Goal: Transaction & Acquisition: Subscribe to service/newsletter

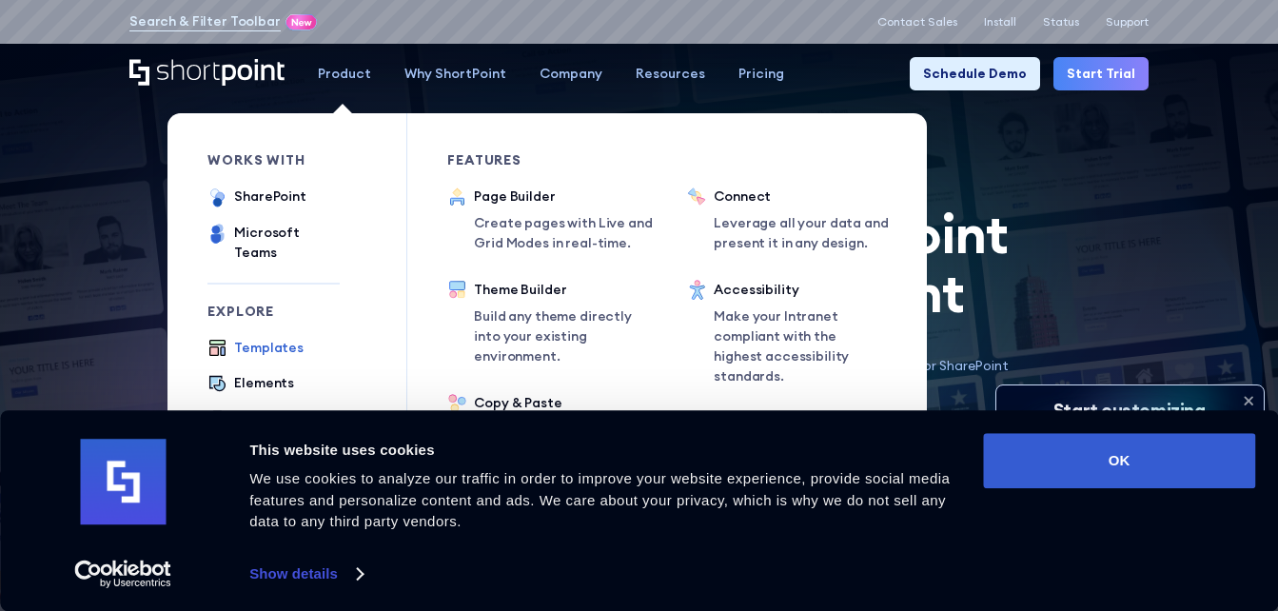
click at [263, 338] on div "Templates" at bounding box center [268, 348] width 69 height 20
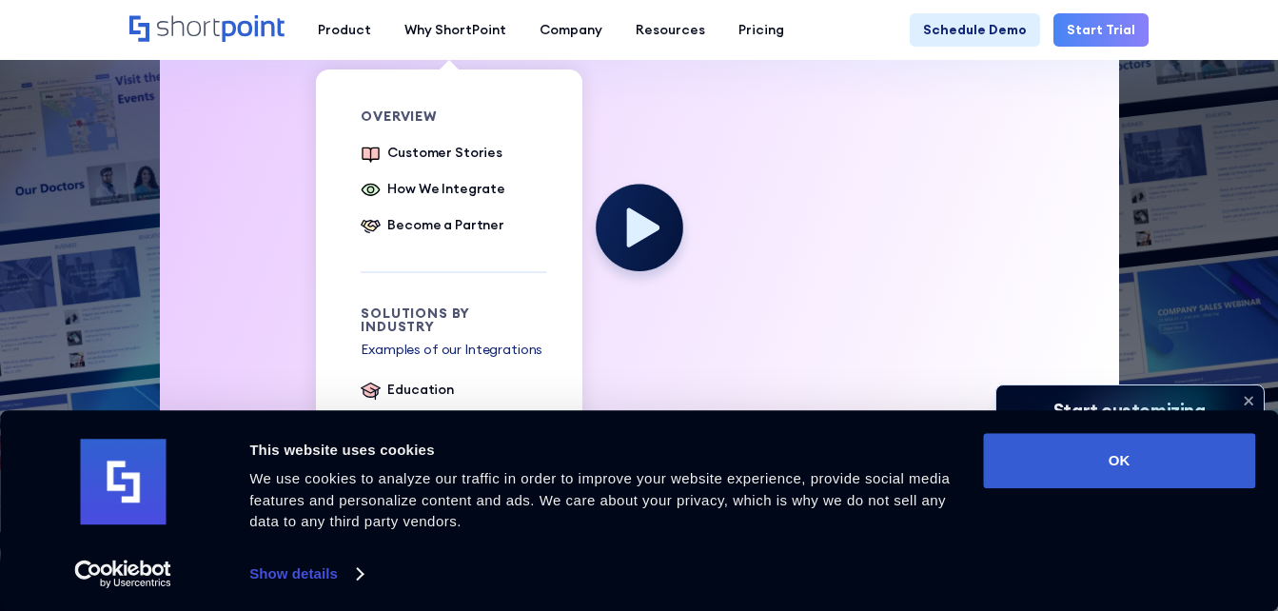
scroll to position [666, 0]
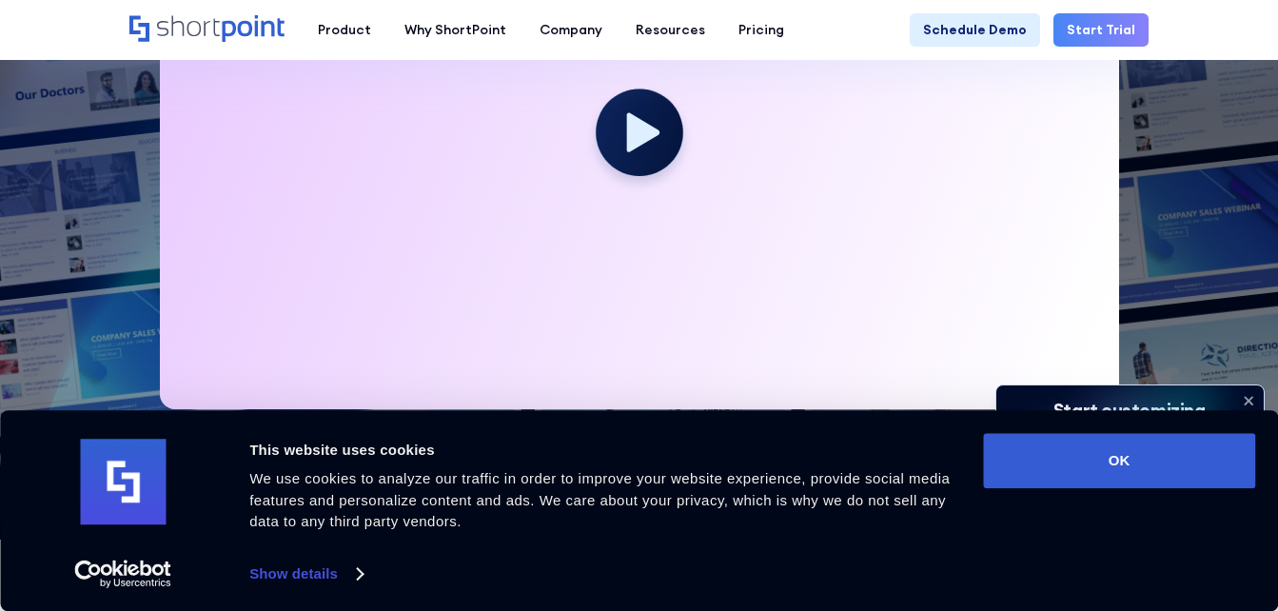
click at [527, 248] on div at bounding box center [639, 139] width 959 height 539
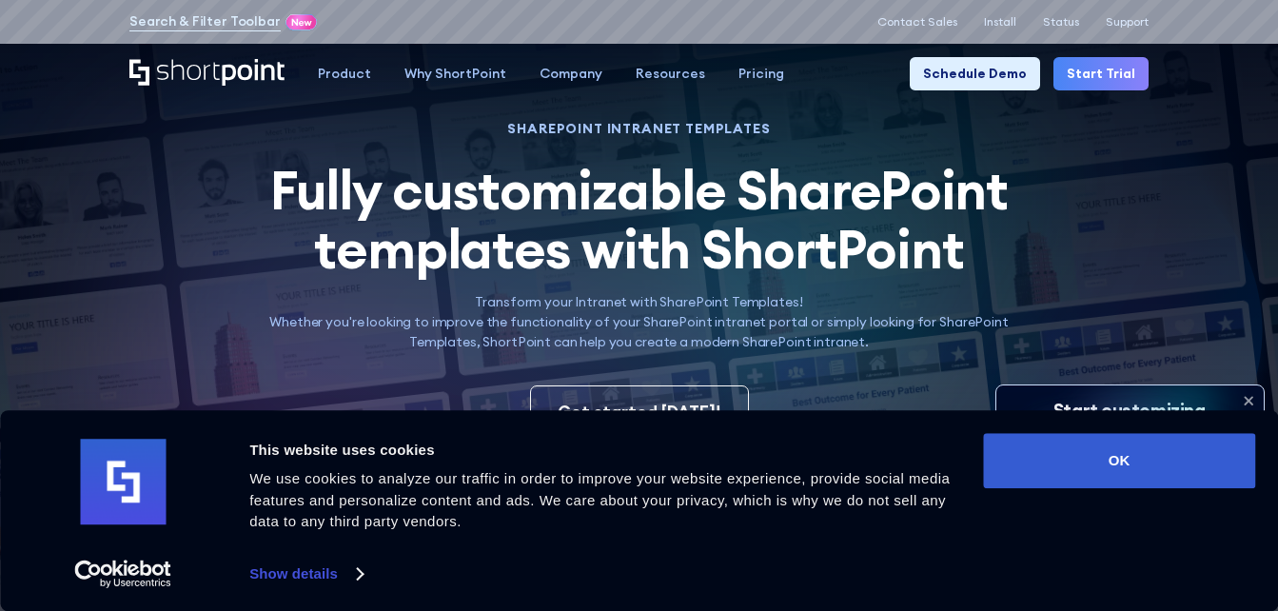
scroll to position [0, 0]
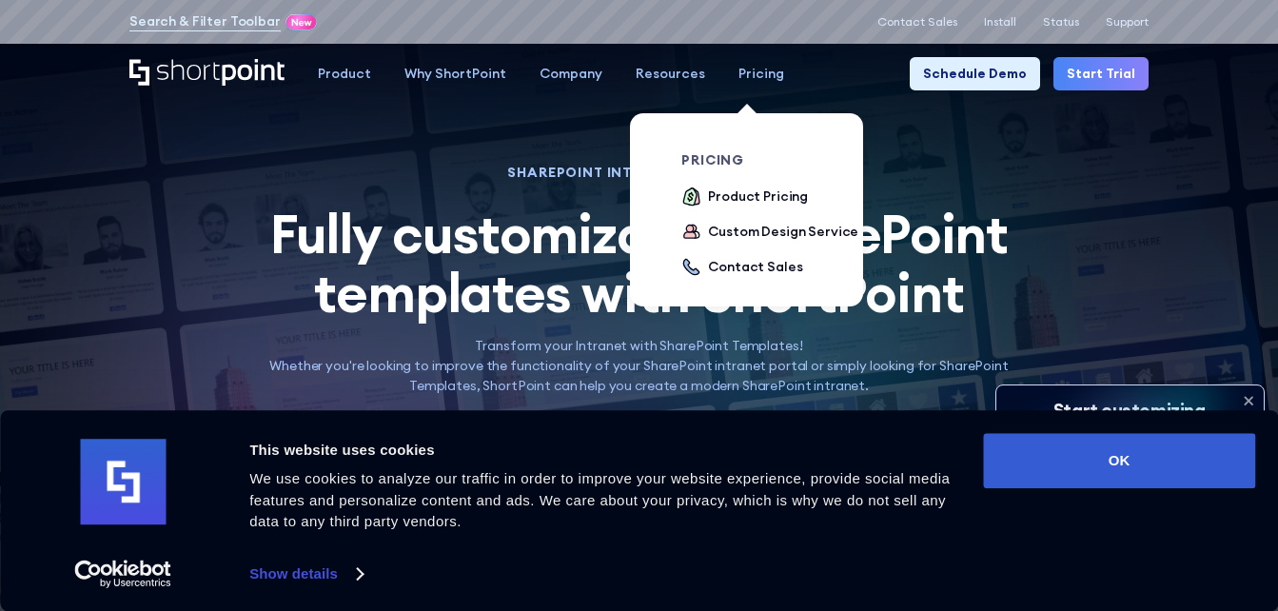
click at [737, 185] on div "pricing Product Pricing Custom Design Service Contact Sales" at bounding box center [774, 216] width 186 height 126
click at [734, 196] on div "Product Pricing" at bounding box center [758, 196] width 100 height 20
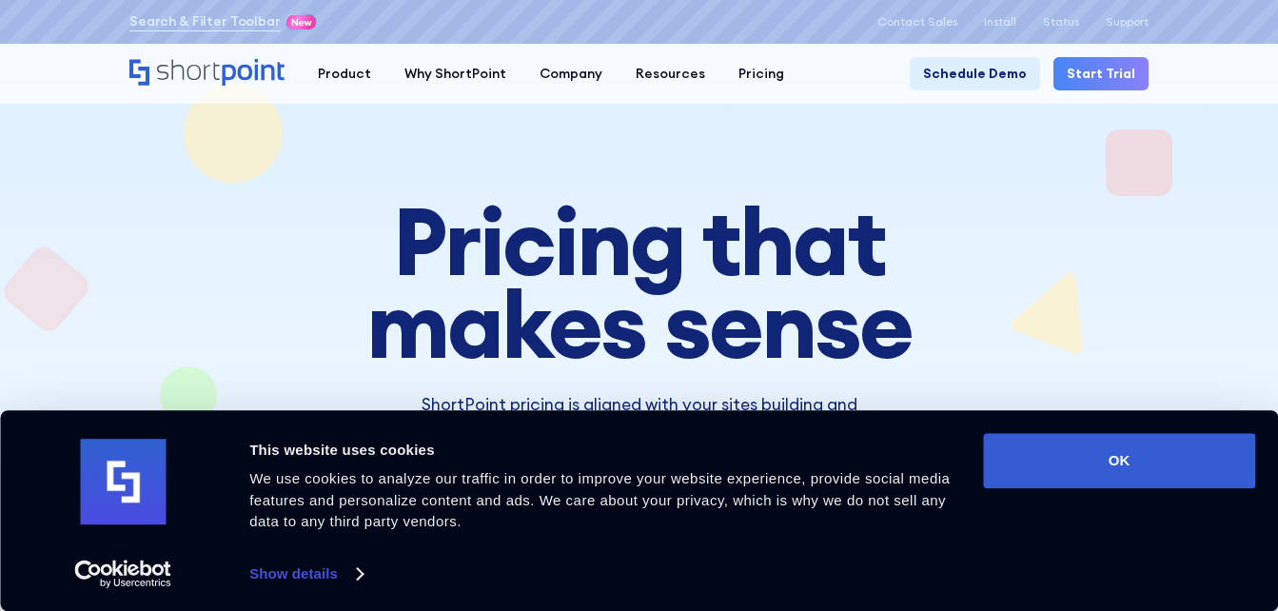
click at [1104, 68] on link "Start Trial" at bounding box center [1100, 73] width 95 height 33
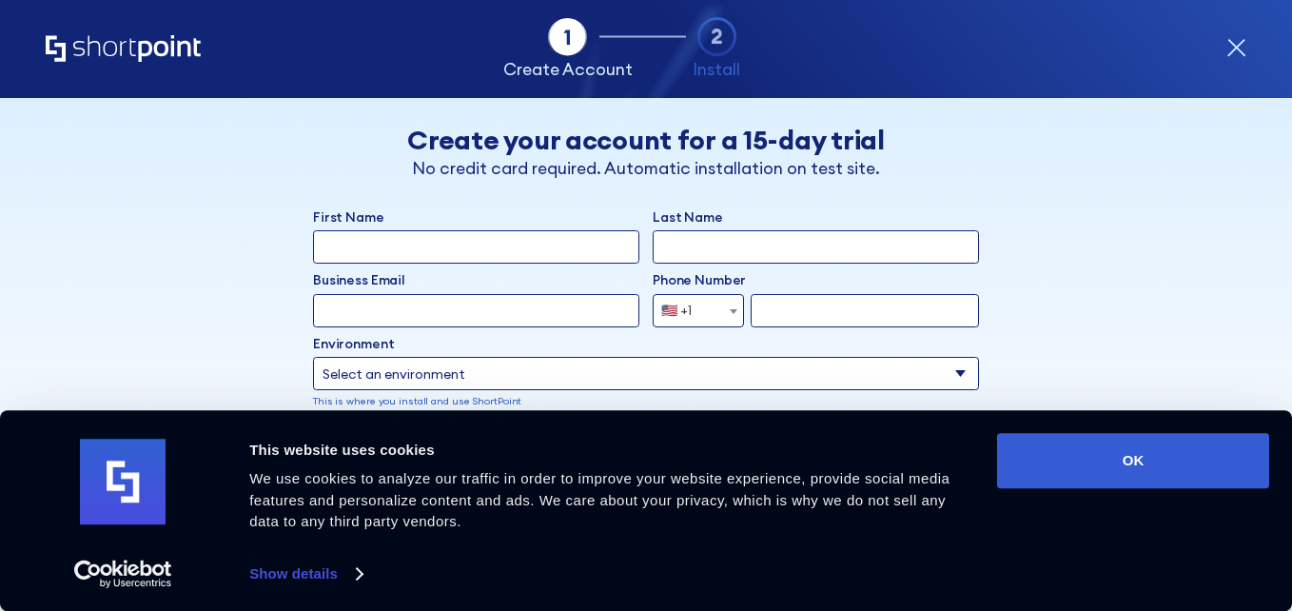
click at [471, 248] on input "First Name" at bounding box center [476, 246] width 326 height 33
type input "Rosesaliy"
type input "Thomas"
type input "r.thomas@ngwala.org.au"
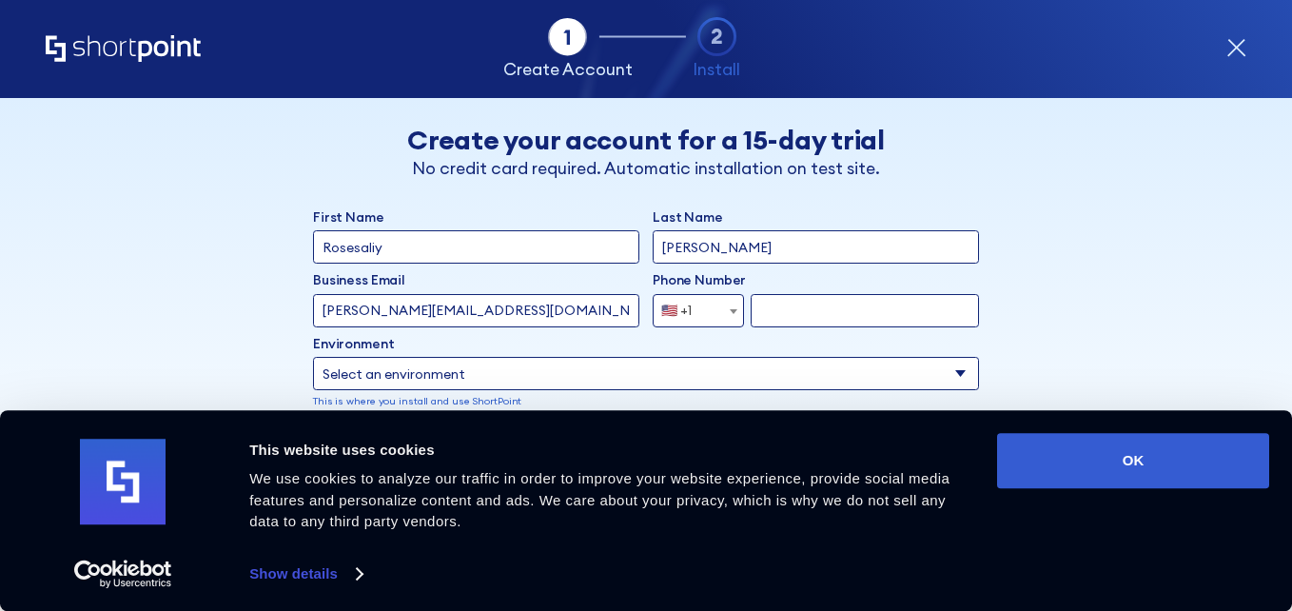
select select "+61"
type input "425854508"
click at [466, 374] on select "Select an environment Microsoft 365 SharePoint Online SharePoint 2019 (On-Premi…" at bounding box center [646, 373] width 666 height 33
drag, startPoint x: 1134, startPoint y: 247, endPoint x: 1007, endPoint y: 174, distance: 146.2
click at [1134, 247] on div "Back Back Create your account for a 15-day trial No credit card required. Autom…" at bounding box center [646, 383] width 1019 height 571
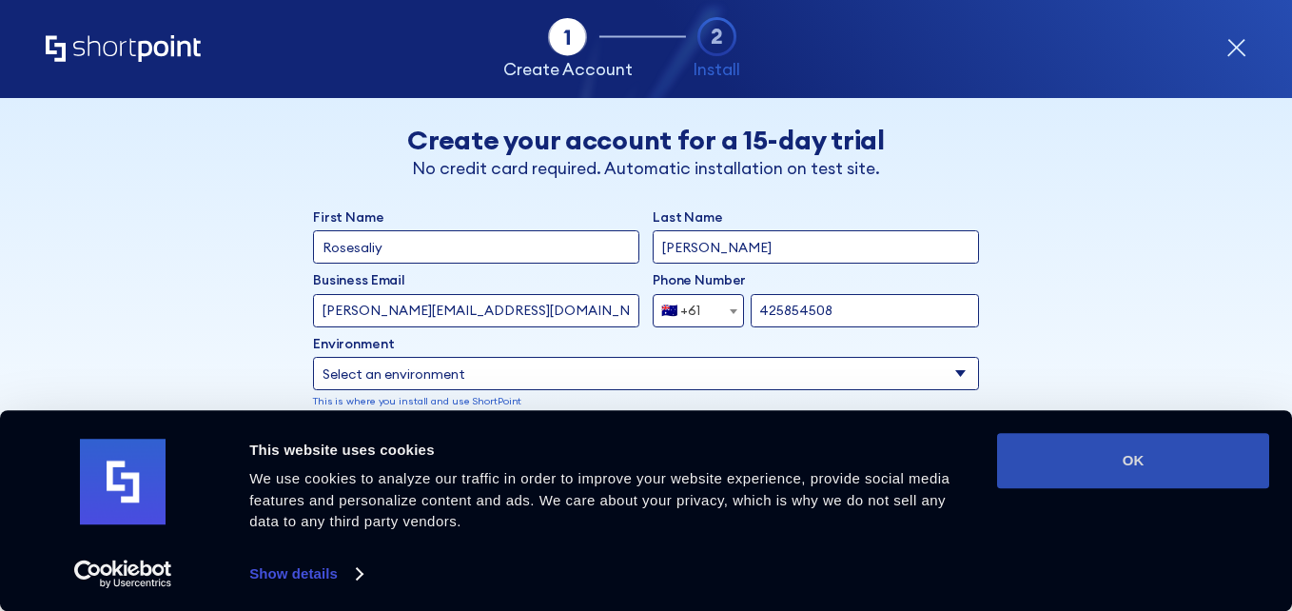
click at [1035, 451] on button "OK" at bounding box center [1133, 460] width 272 height 55
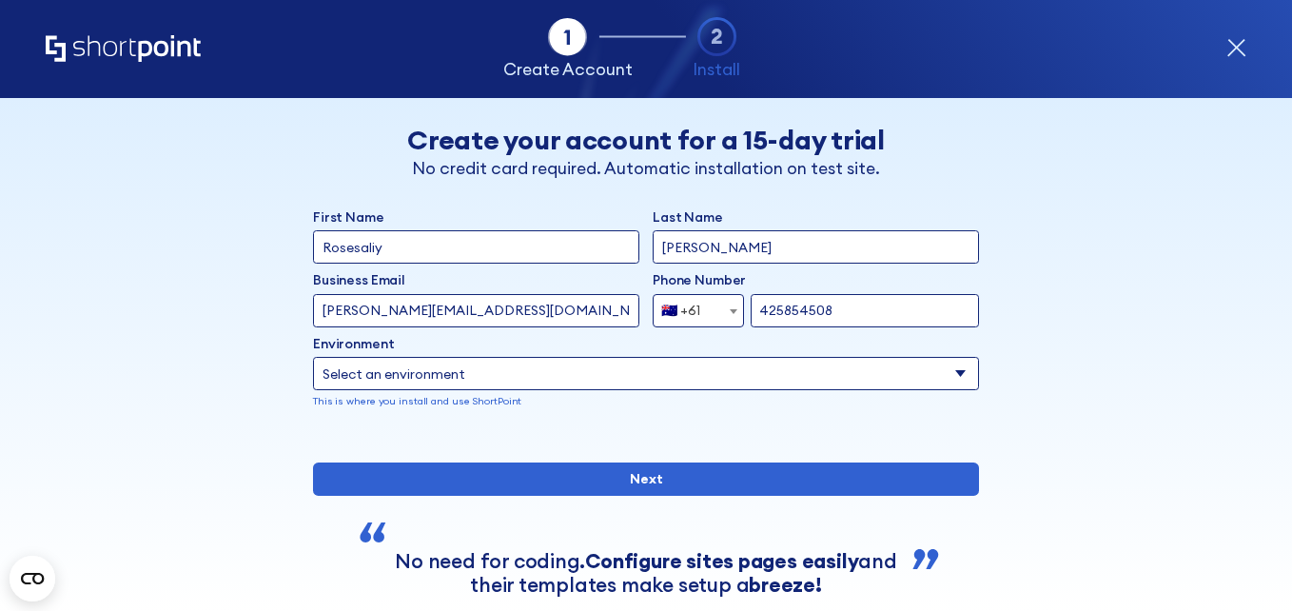
click at [428, 369] on select "Select an environment Microsoft 365 SharePoint Online SharePoint 2019 (On-Premi…" at bounding box center [646, 373] width 666 height 33
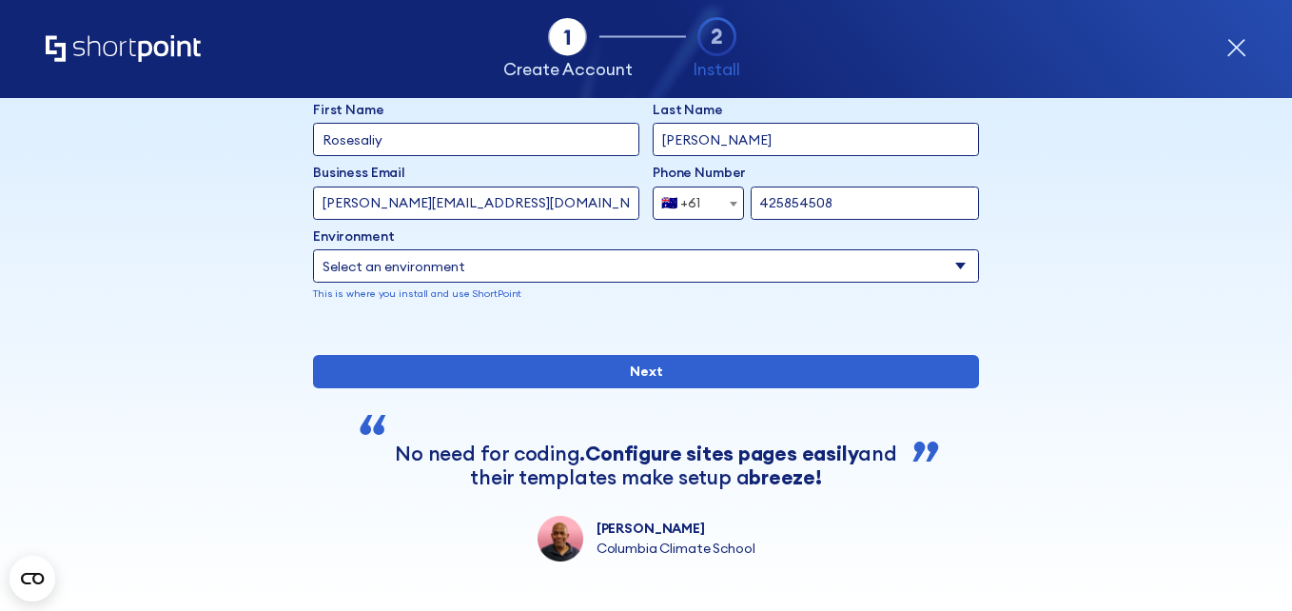
scroll to position [103, 0]
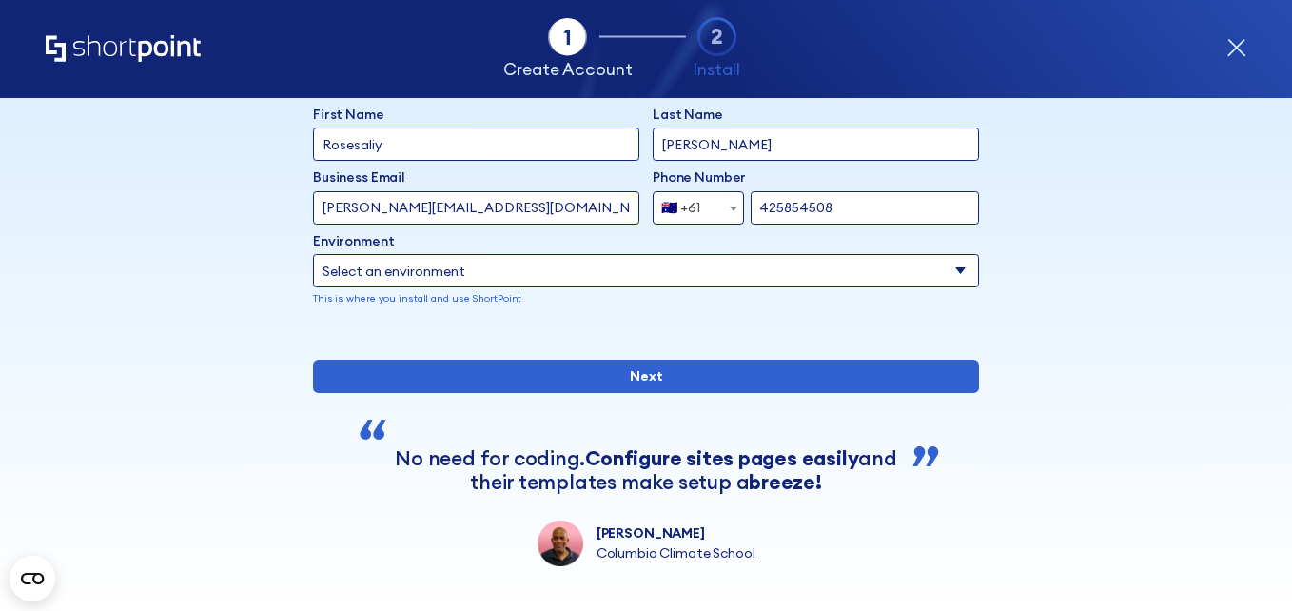
click at [571, 274] on select "Select an environment Microsoft 365 SharePoint Online SharePoint 2019 (On-Premi…" at bounding box center [646, 270] width 666 height 33
click at [720, 250] on label "Environment" at bounding box center [646, 241] width 666 height 20
click at [720, 254] on select "Select an environment Microsoft 365 SharePoint Online SharePoint 2019 (On-Premi…" at bounding box center [646, 270] width 666 height 33
click at [713, 266] on select "Select an environment Microsoft 365 SharePoint Online SharePoint 2019 (On-Premi…" at bounding box center [646, 270] width 666 height 33
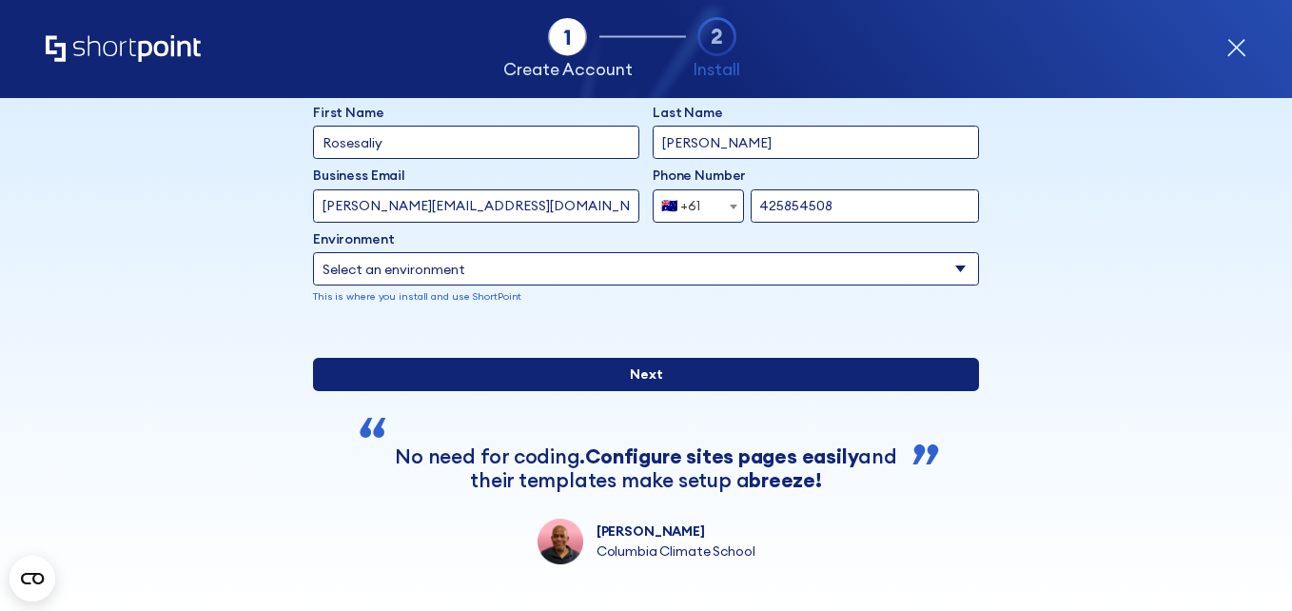
scroll to position [29, 0]
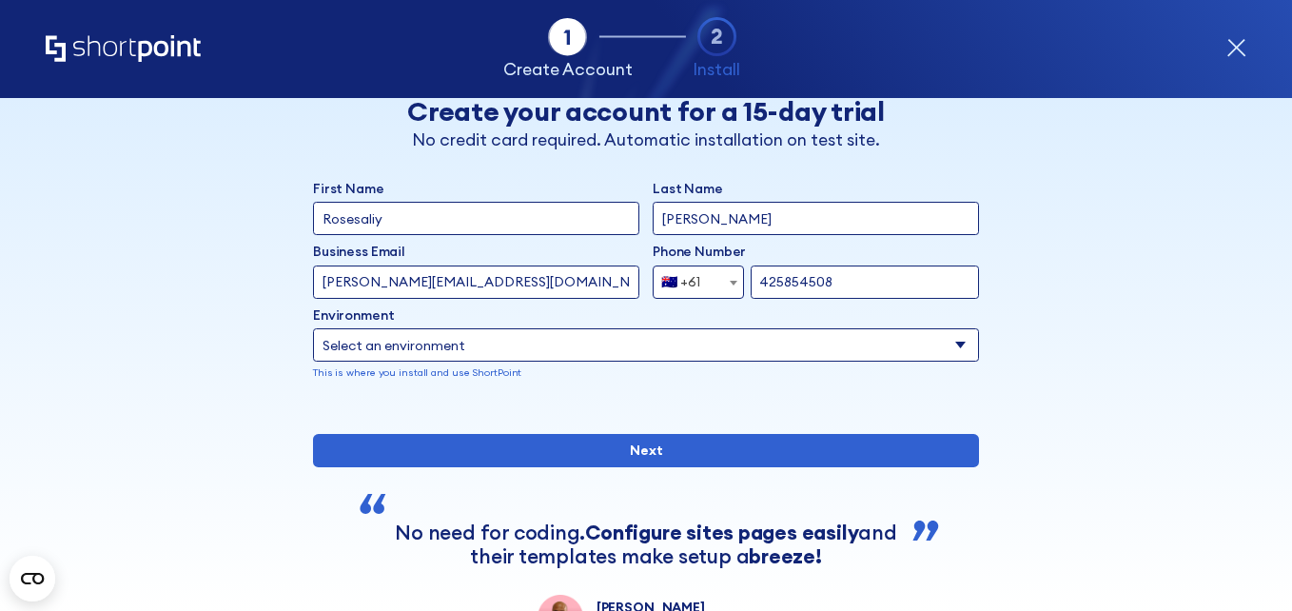
click at [341, 332] on select "Select an environment Microsoft 365 SharePoint Online SharePoint 2019 (On-Premi…" at bounding box center [646, 344] width 666 height 33
click at [313, 328] on select "Select an environment Microsoft 365 SharePoint Online SharePoint 2019 (On-Premi…" at bounding box center [646, 344] width 666 height 33
click at [753, 345] on input "form" at bounding box center [816, 344] width 326 height 33
click at [540, 351] on select "Select an environment Microsoft 365 SharePoint Online SharePoint 2019 (On-Premi…" at bounding box center [476, 344] width 326 height 33
select select "SharePoint Online"
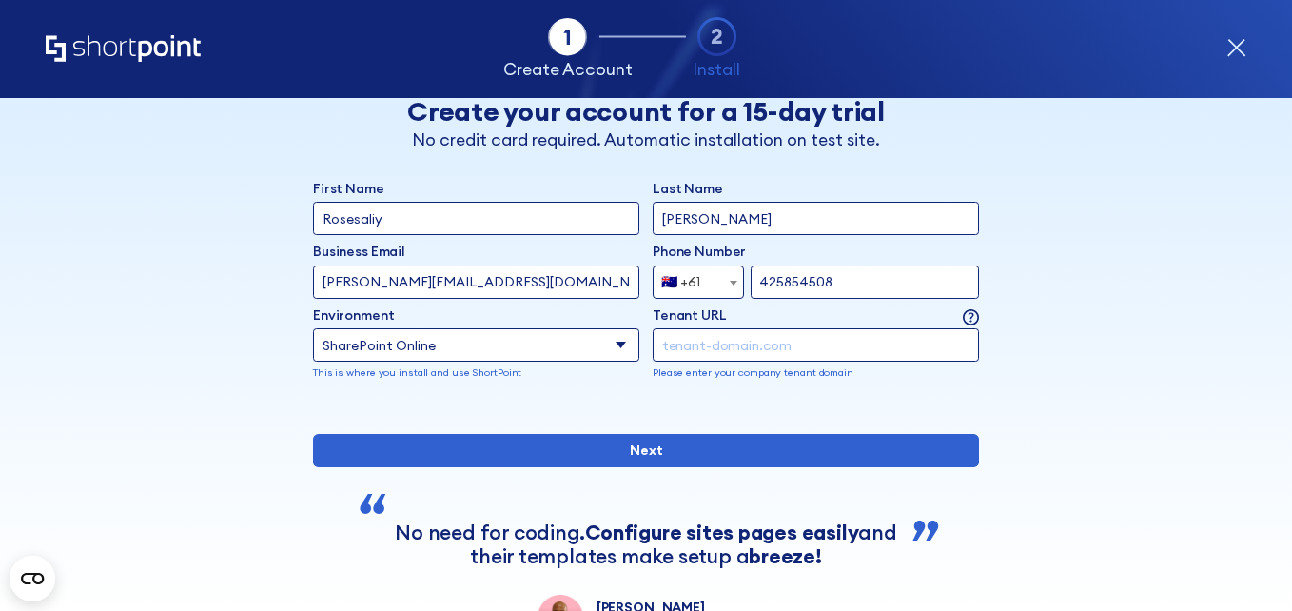
click at [313, 328] on select "Select an environment Microsoft 365 SharePoint Online SharePoint 2019 (On-Premi…" at bounding box center [476, 344] width 326 height 33
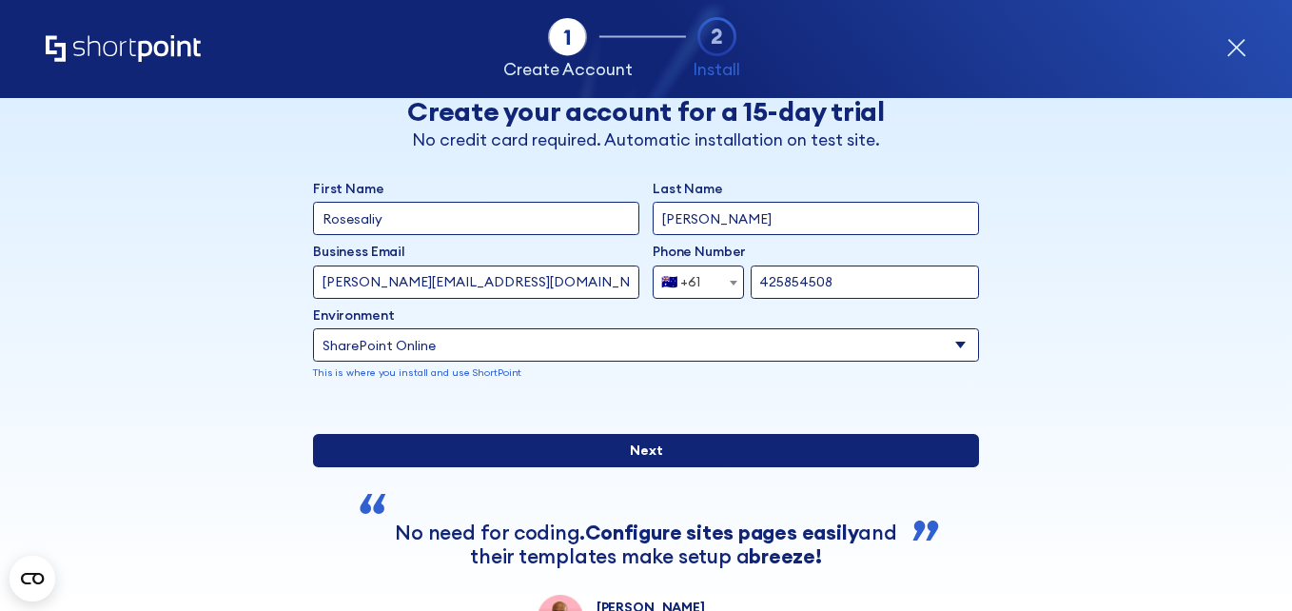
click at [636, 467] on input "Next" at bounding box center [646, 450] width 666 height 33
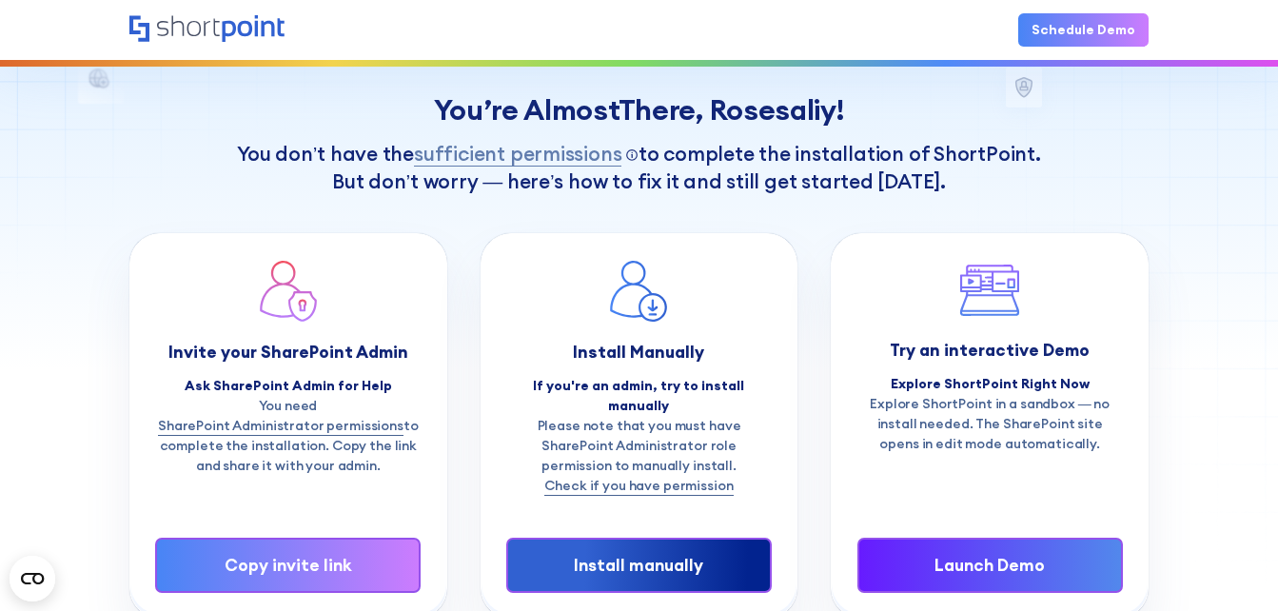
scroll to position [95, 0]
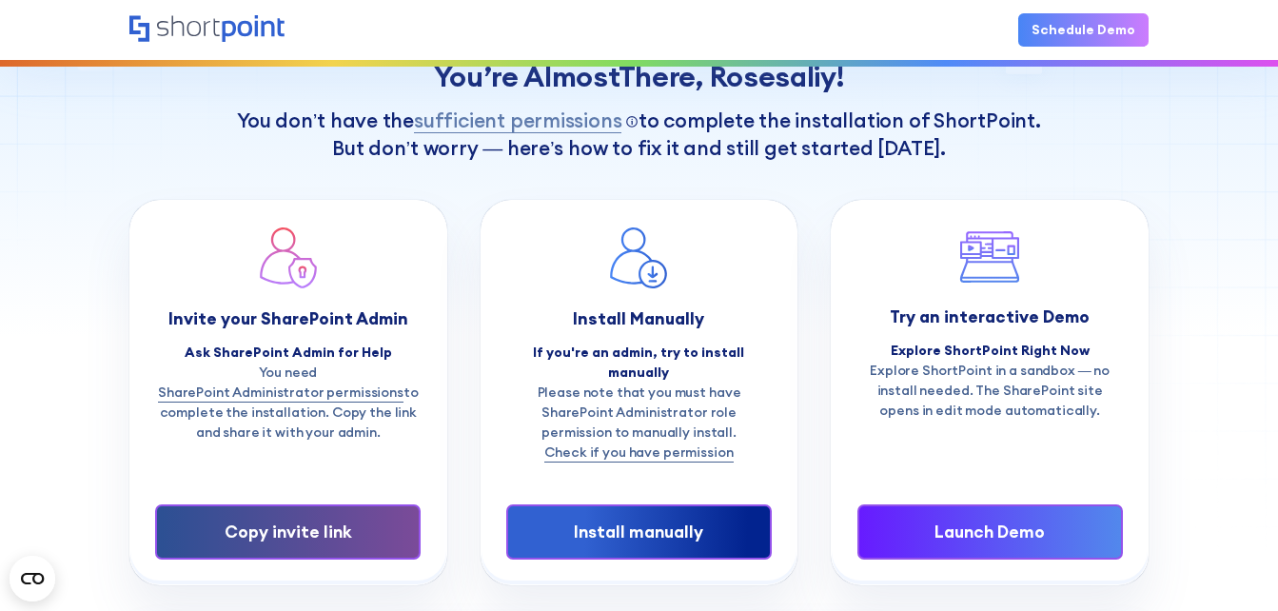
click at [309, 519] on div "Copy invite link" at bounding box center [288, 531] width 208 height 25
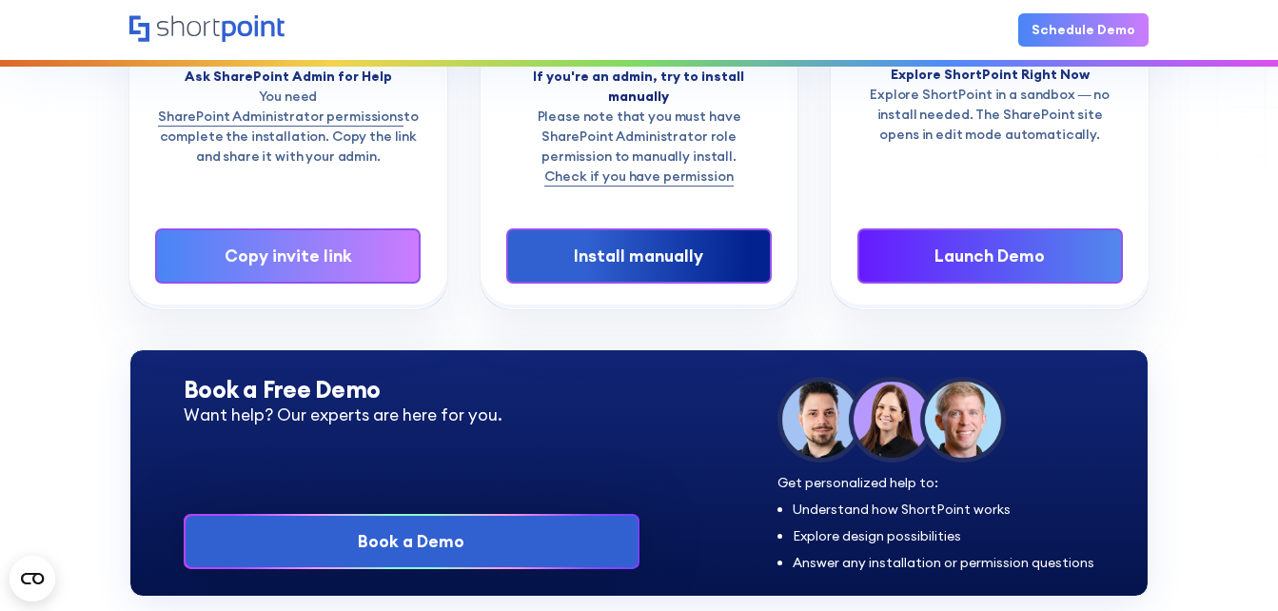
scroll to position [381, 0]
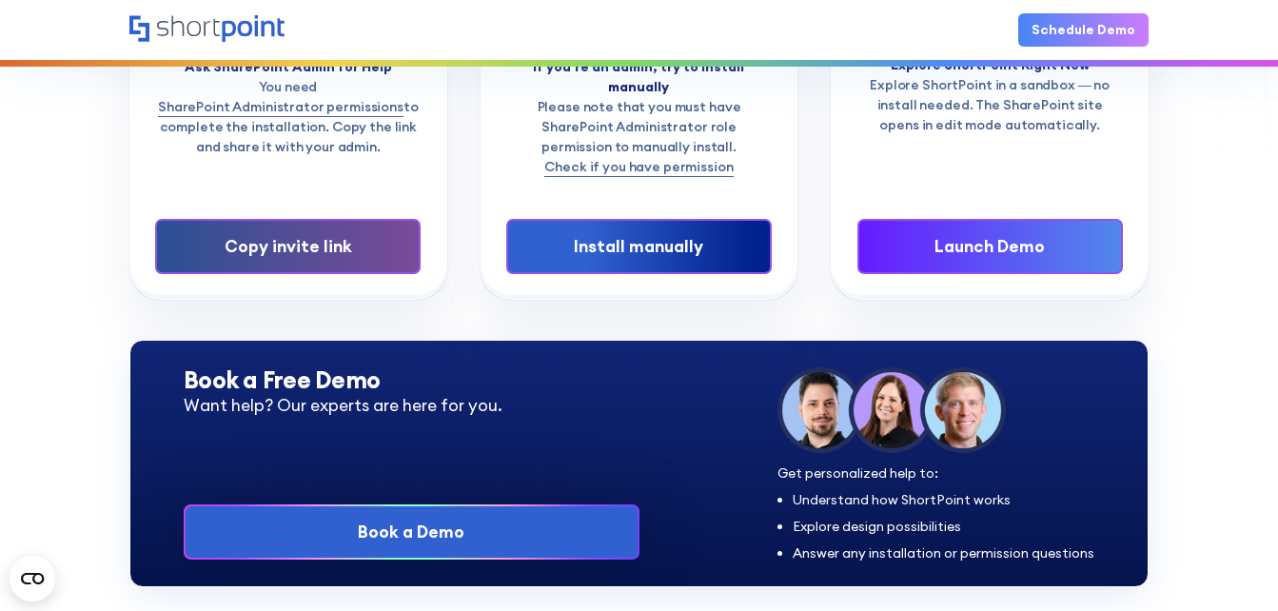
click at [299, 244] on link "Copy invite link" at bounding box center [287, 246] width 265 height 55
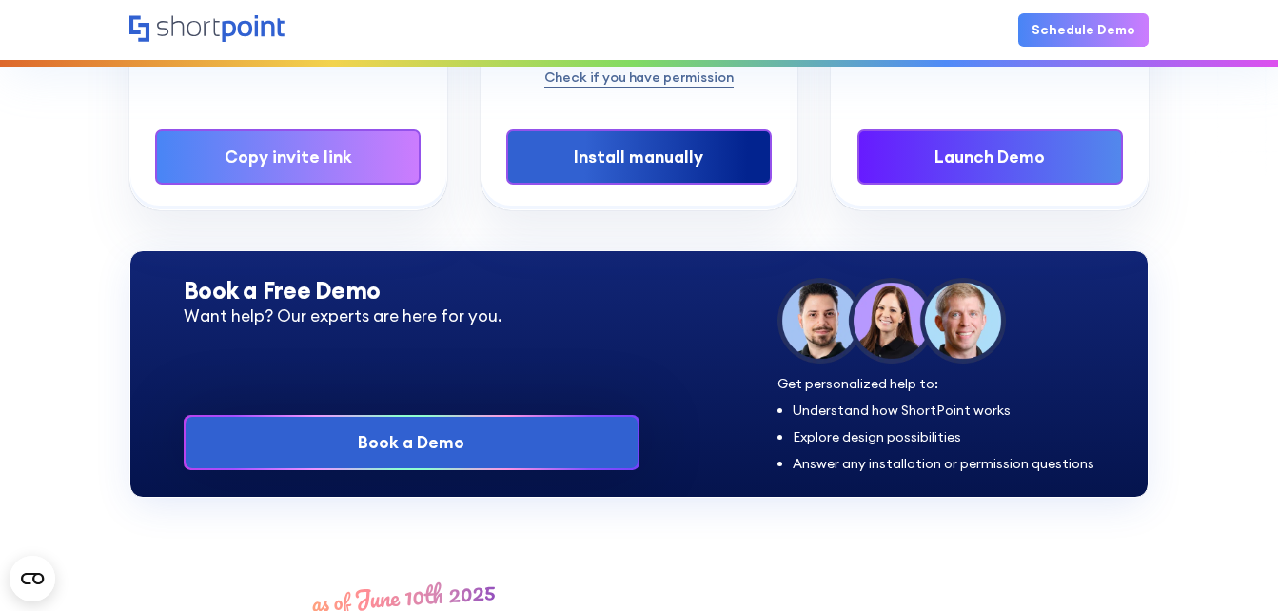
scroll to position [0, 0]
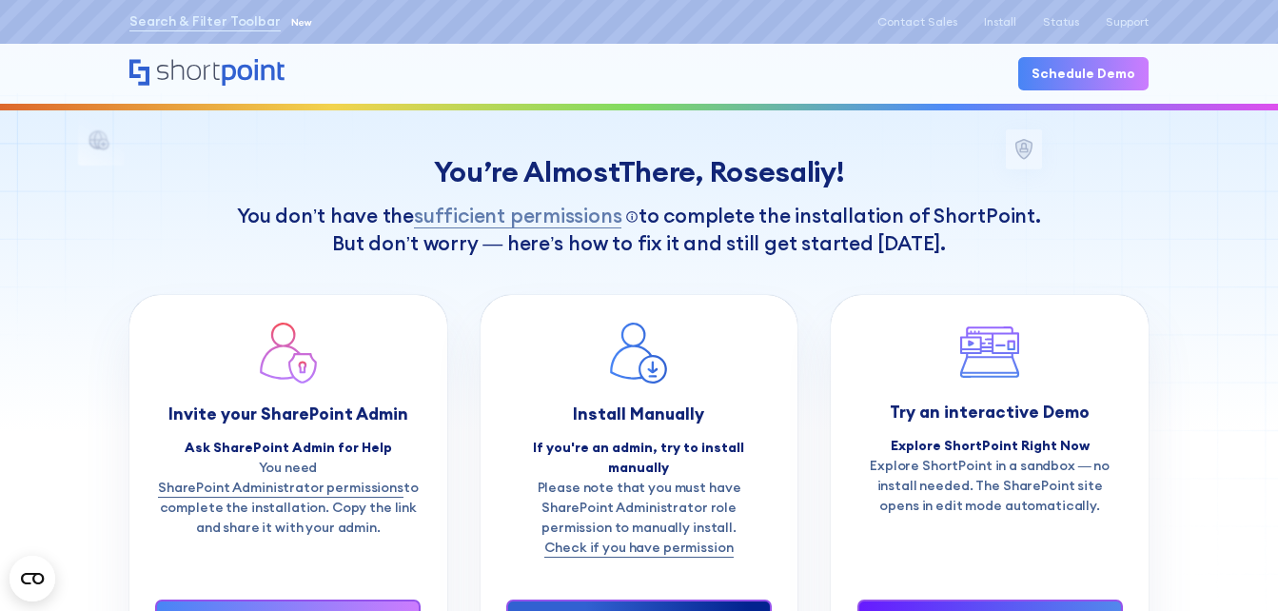
click at [1242, 170] on div "You’re Almost There, Rosesaliy ! You don’t have the sufficient permissions Clic…" at bounding box center [639, 360] width 1278 height 720
click at [1162, 235] on div "You’re Almost There, Rosesaliy ! You don’t have the sufficient permissions Clic…" at bounding box center [639, 360] width 1278 height 720
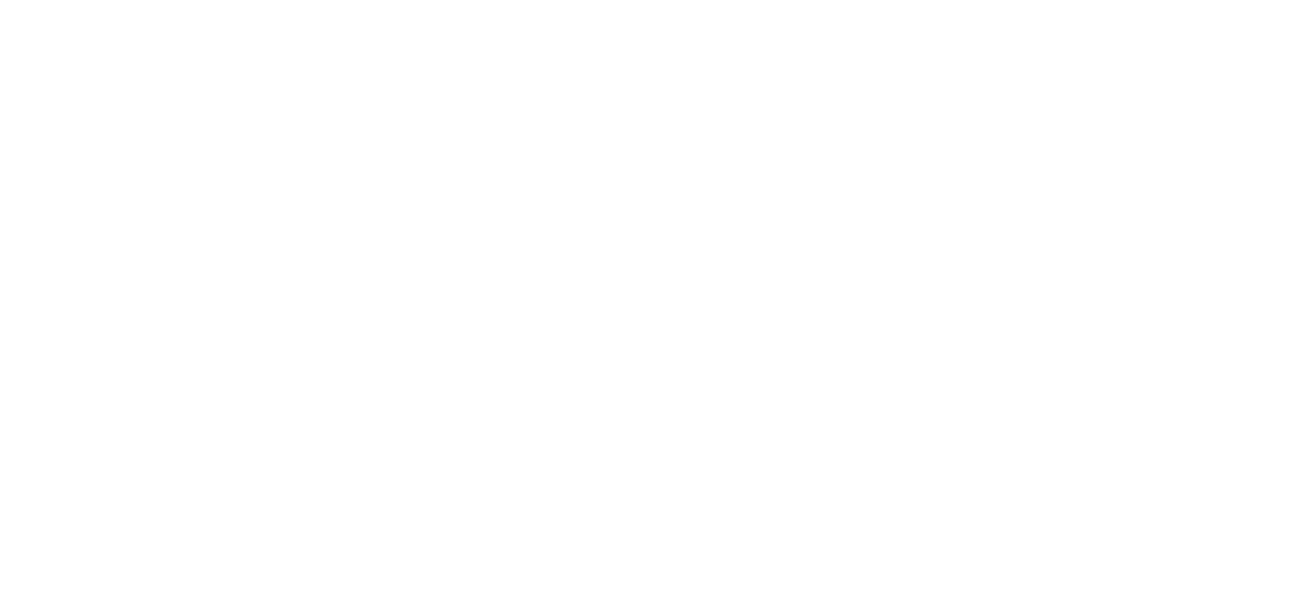
select select "+61"
select select "SharePoint Online"
